Goal: Navigation & Orientation: Find specific page/section

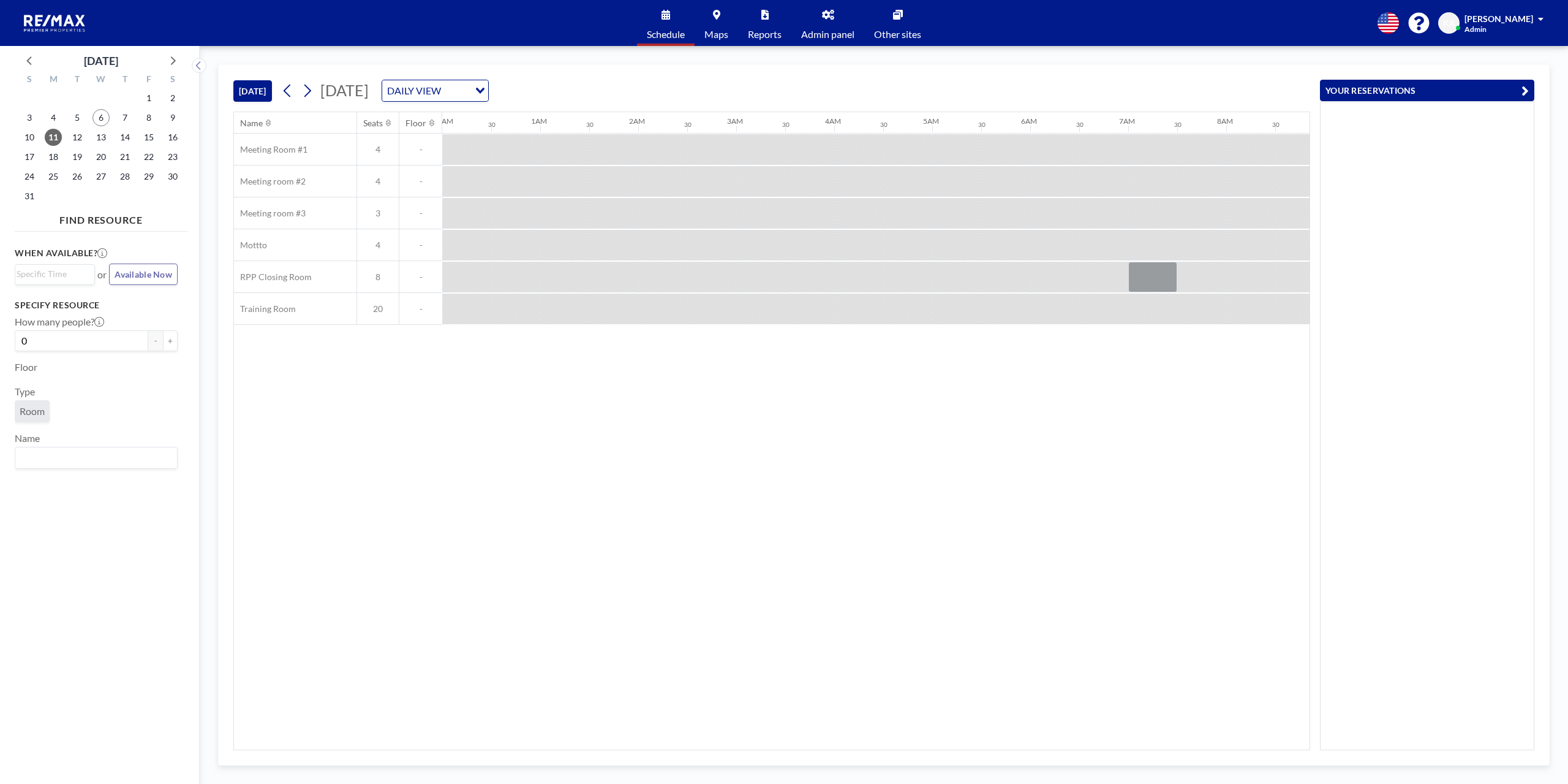
scroll to position [0, 735]
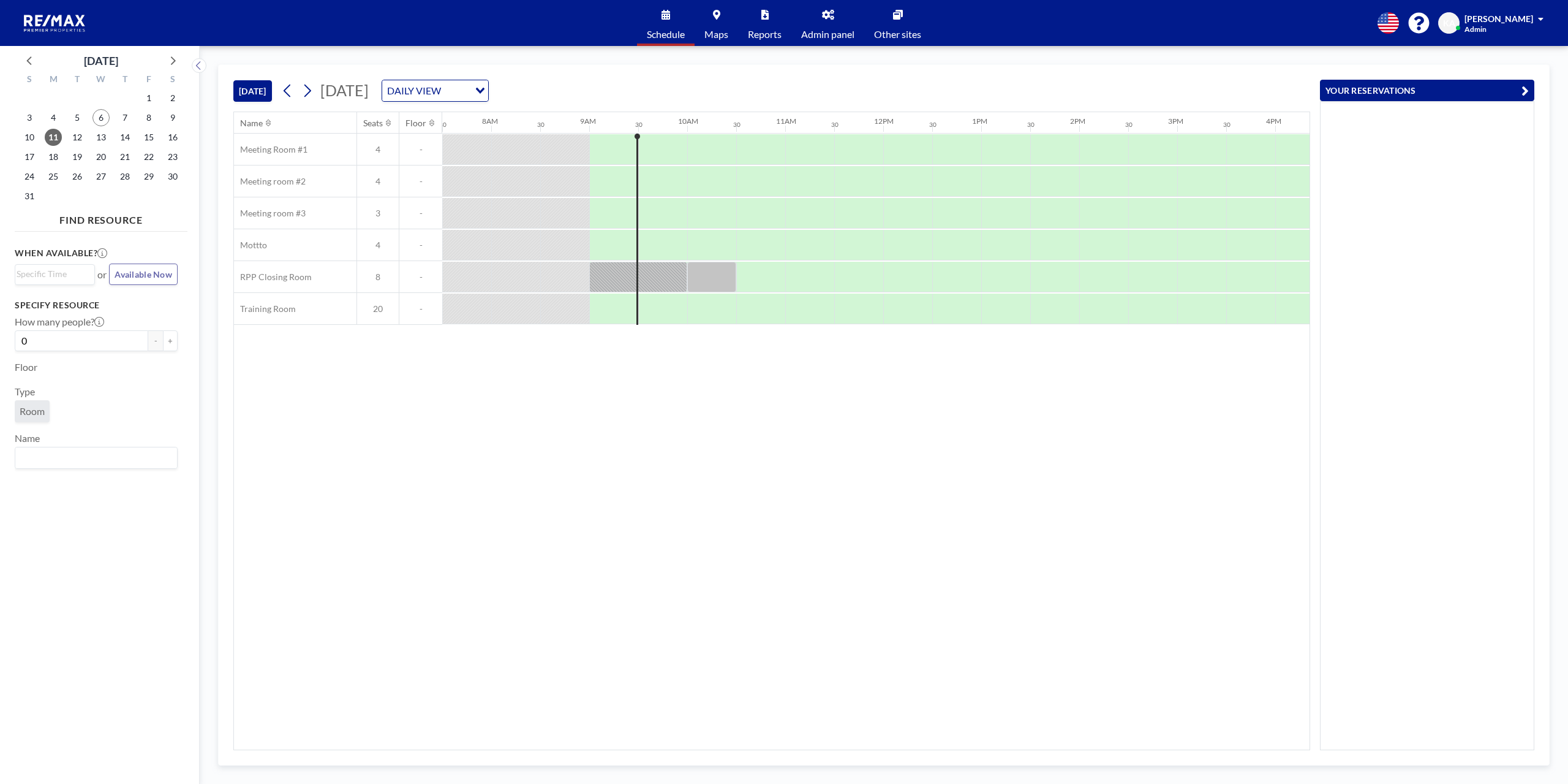
click at [675, 29] on span "Schedule" at bounding box center [665, 34] width 38 height 10
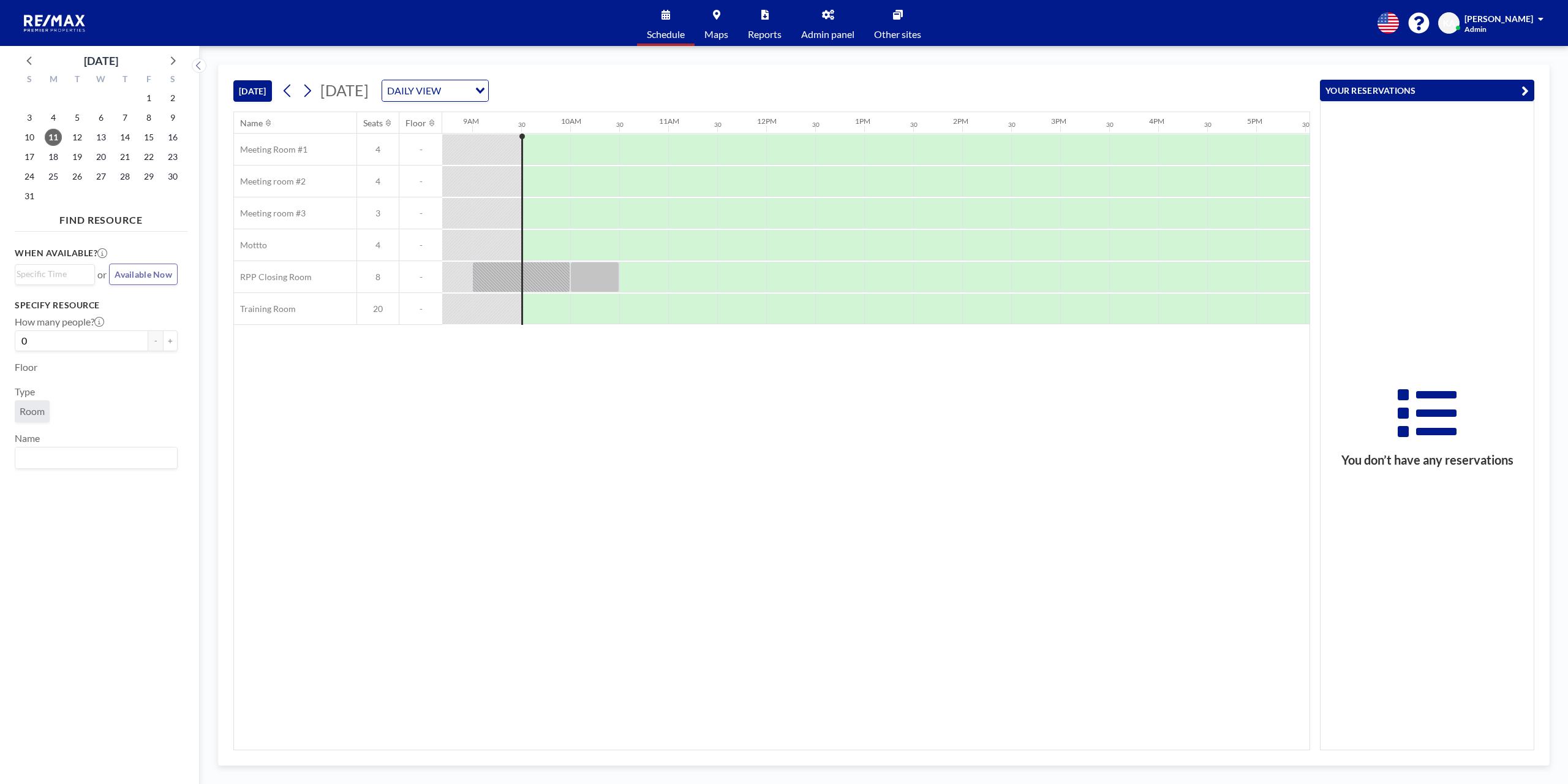
scroll to position [0, 882]
click at [841, 27] on link "Admin panel" at bounding box center [828, 23] width 73 height 46
